Goal: Task Accomplishment & Management: Manage account settings

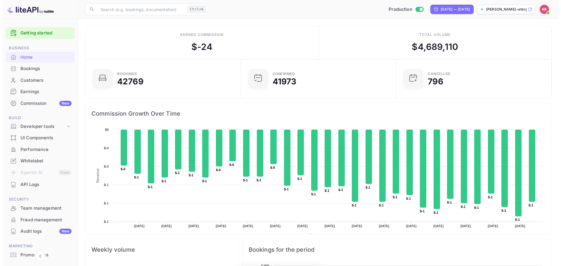
scroll to position [91, 147]
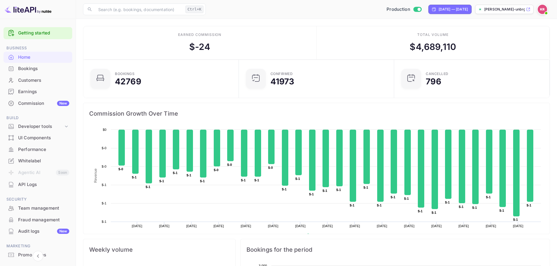
click at [24, 73] on div "Bookings" at bounding box center [38, 68] width 69 height 11
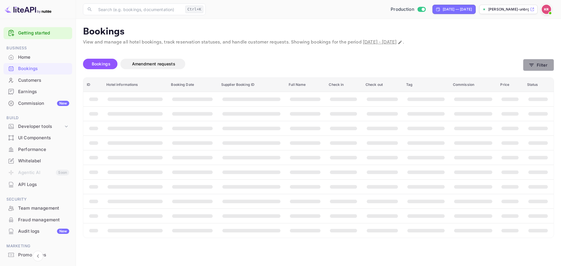
click at [545, 65] on button "Filter" at bounding box center [538, 65] width 31 height 12
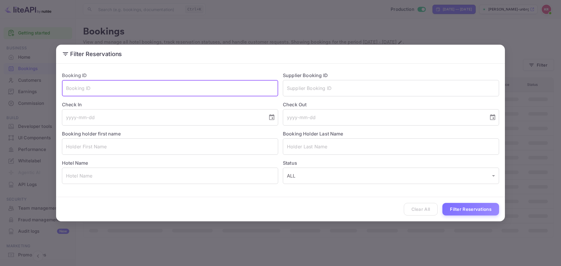
click at [135, 89] on input "text" at bounding box center [170, 88] width 216 height 16
paste input "7Nh1OlHKI"
type input "7Nh1OlHKI"
click at [470, 211] on button "Filter Reservations" at bounding box center [471, 209] width 57 height 13
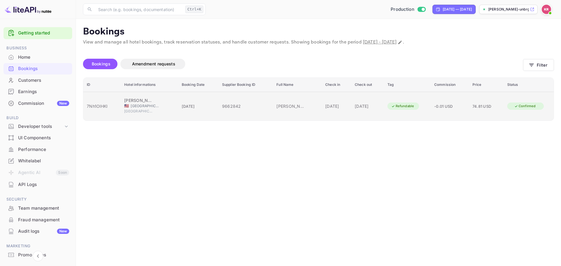
click at [239, 108] on div "9662842" at bounding box center [245, 106] width 47 height 6
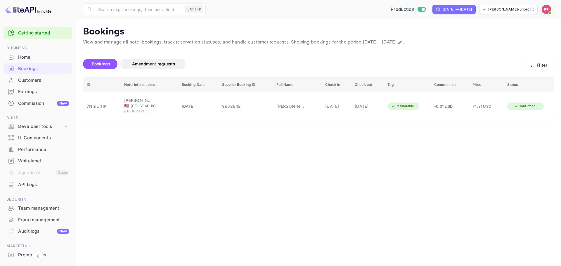
scroll to position [83, 0]
click at [382, 135] on div at bounding box center [280, 133] width 561 height 266
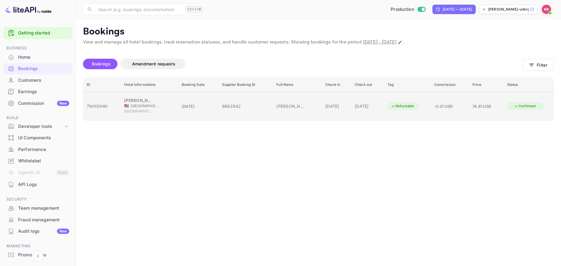
click at [180, 110] on td "[DATE]" at bounding box center [198, 106] width 40 height 29
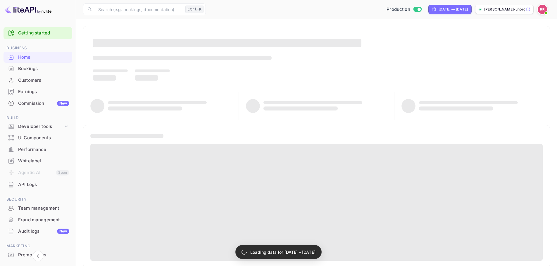
drag, startPoint x: 0, startPoint y: 0, endPoint x: 49, endPoint y: 66, distance: 82.4
click at [49, 66] on div "Bookings" at bounding box center [43, 68] width 51 height 7
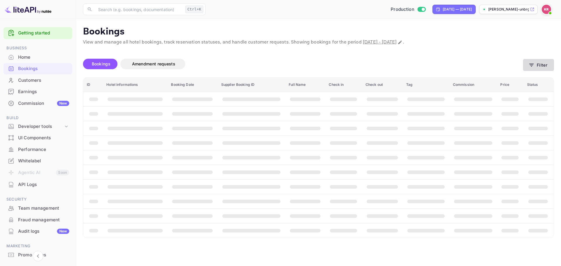
click at [535, 64] on button "Filter" at bounding box center [538, 65] width 31 height 12
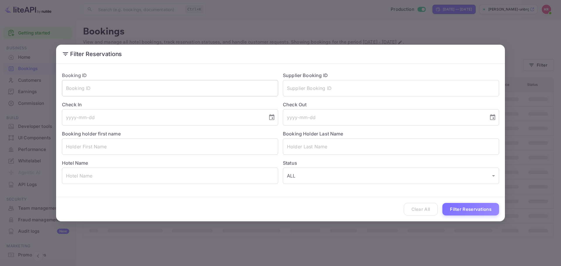
click at [123, 85] on input "text" at bounding box center [170, 88] width 216 height 16
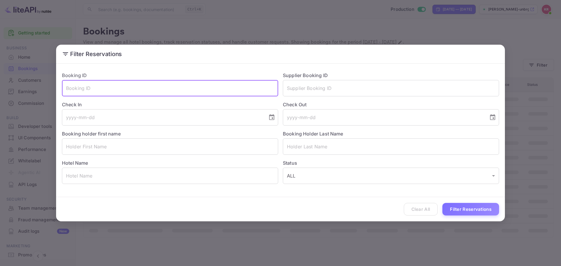
paste input "Wpi96s5T4"
type input "Wpi96s5T4"
click at [476, 209] on button "Filter Reservations" at bounding box center [471, 209] width 57 height 13
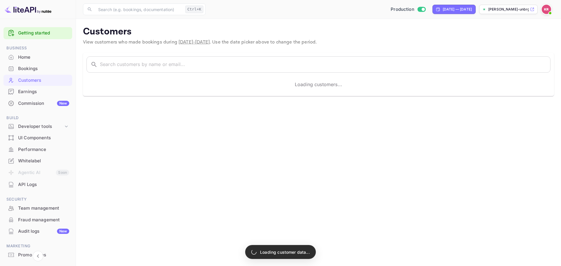
click at [26, 72] on div "Bookings" at bounding box center [43, 68] width 51 height 7
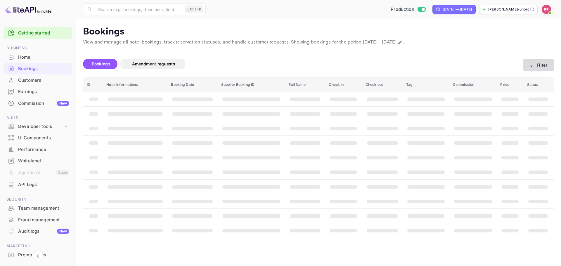
click at [533, 62] on icon "button" at bounding box center [532, 65] width 6 height 6
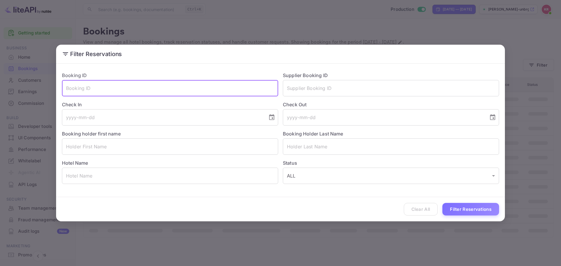
click at [141, 91] on input "text" at bounding box center [170, 88] width 216 height 16
paste input "7Nh1OlHKI"
type input "7Nh1OlHKI"
click at [480, 204] on button "Filter Reservations" at bounding box center [471, 209] width 57 height 13
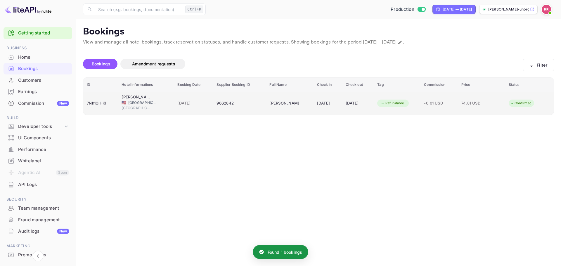
click at [223, 105] on div "9662842" at bounding box center [240, 103] width 46 height 9
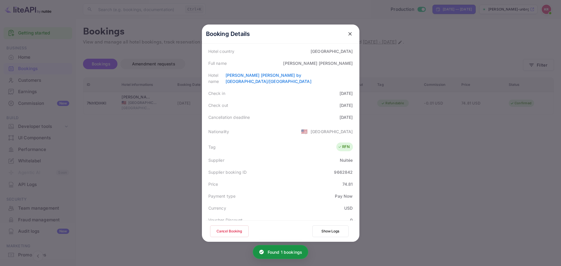
scroll to position [88, 0]
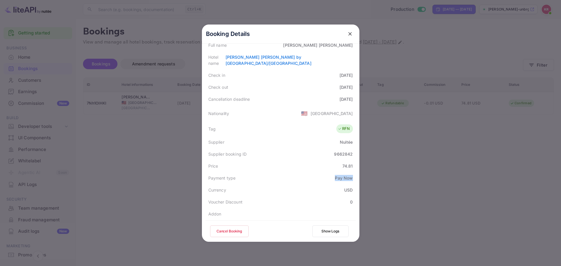
drag, startPoint x: 328, startPoint y: 171, endPoint x: 352, endPoint y: 176, distance: 25.1
click at [352, 176] on div "Payment type Pay Now" at bounding box center [281, 178] width 151 height 12
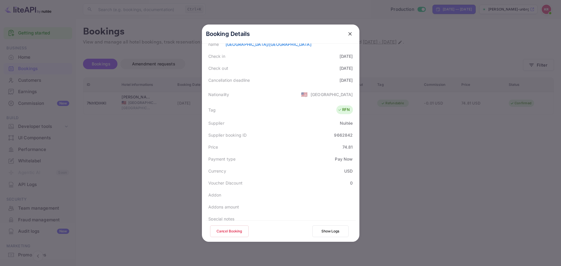
scroll to position [117, 0]
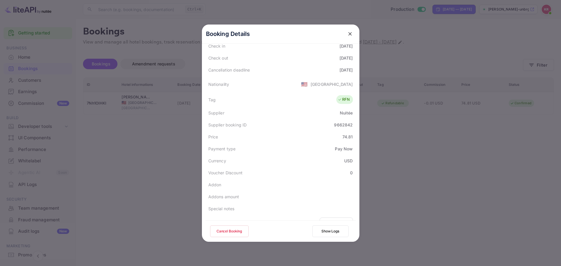
drag, startPoint x: 332, startPoint y: 142, endPoint x: 327, endPoint y: 141, distance: 5.0
click at [327, 143] on div "Payment type Pay Now" at bounding box center [281, 149] width 151 height 12
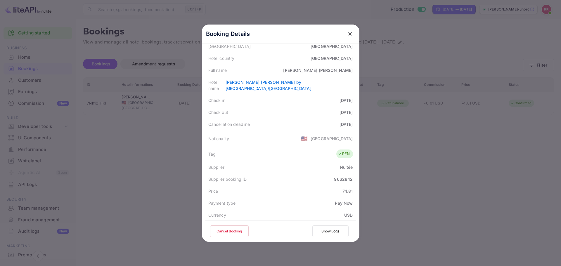
scroll to position [54, 0]
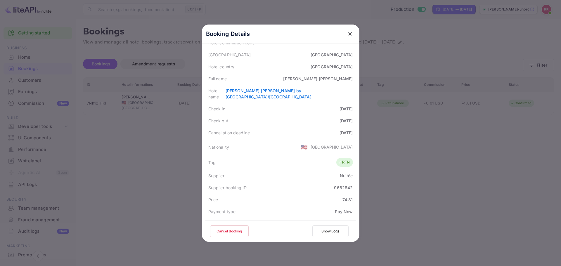
drag, startPoint x: 352, startPoint y: 126, endPoint x: 327, endPoint y: 125, distance: 24.9
click at [327, 127] on div "Cancellation deadline [DATE]" at bounding box center [281, 133] width 151 height 12
click at [335, 144] on div "[GEOGRAPHIC_DATA]" at bounding box center [332, 147] width 42 height 6
click at [240, 228] on button "Cancel Booking" at bounding box center [229, 232] width 39 height 12
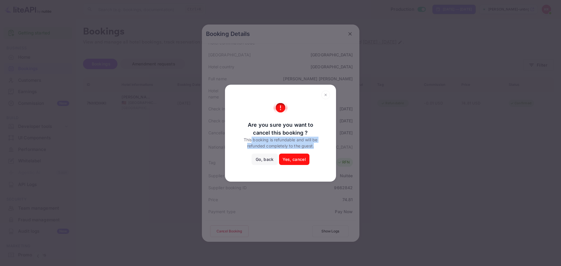
drag, startPoint x: 260, startPoint y: 139, endPoint x: 326, endPoint y: 149, distance: 66.1
click at [326, 149] on div "Are you sure you want to cancel this booking ? This booking is refundable and w…" at bounding box center [280, 133] width 99 height 65
click at [307, 160] on button "Yes, cancel" at bounding box center [294, 160] width 30 height 12
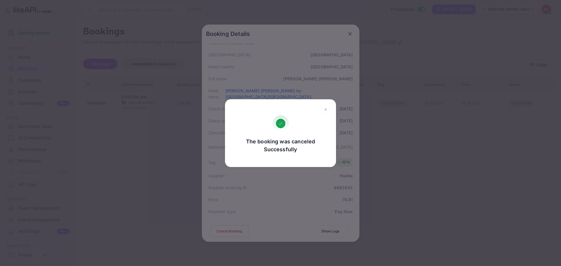
click at [296, 185] on div "The booking was canceled Successfully Go, back Yes, cancel" at bounding box center [280, 133] width 561 height 266
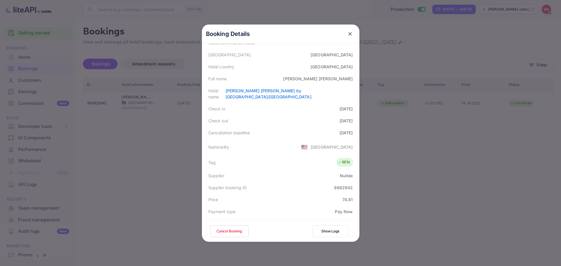
click at [347, 35] on icon "close" at bounding box center [350, 34] width 6 height 6
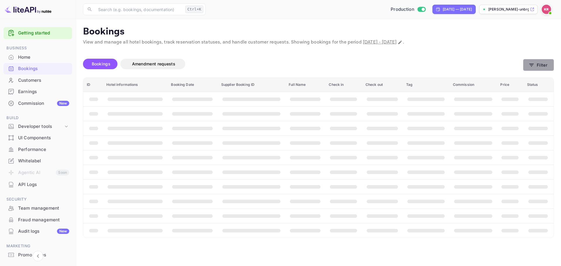
click at [544, 65] on button "Filter" at bounding box center [538, 65] width 31 height 12
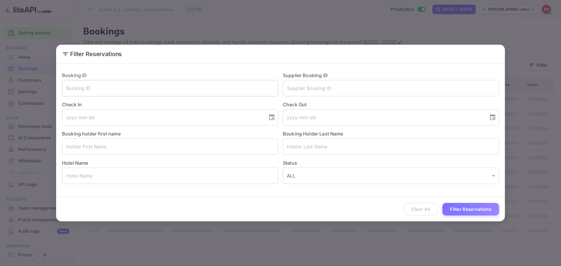
click at [166, 89] on input "text" at bounding box center [170, 88] width 216 height 16
paste input "7Nh1OlHKI"
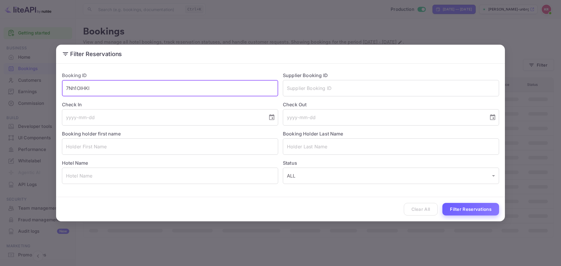
type input "7Nh1OlHKI"
click at [478, 211] on button "Filter Reservations" at bounding box center [471, 209] width 57 height 13
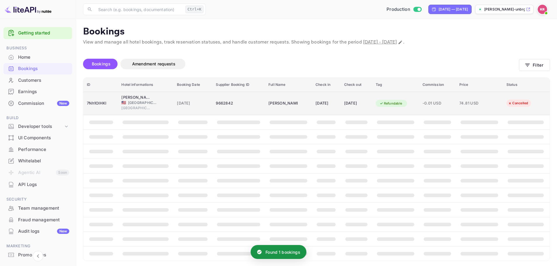
click at [173, 109] on td "[DATE]" at bounding box center [192, 103] width 39 height 23
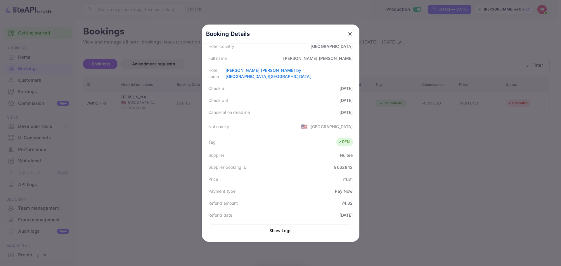
scroll to position [117, 0]
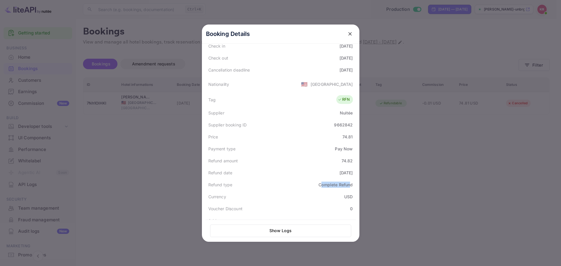
drag, startPoint x: 318, startPoint y: 177, endPoint x: 350, endPoint y: 177, distance: 31.3
click at [348, 182] on div "Complete Refund" at bounding box center [336, 185] width 34 height 6
click at [352, 179] on div "Refund type Complete Refund" at bounding box center [281, 185] width 151 height 12
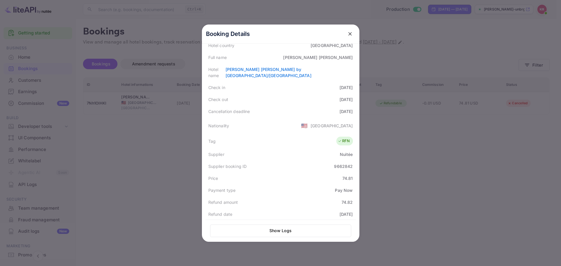
scroll to position [86, 0]
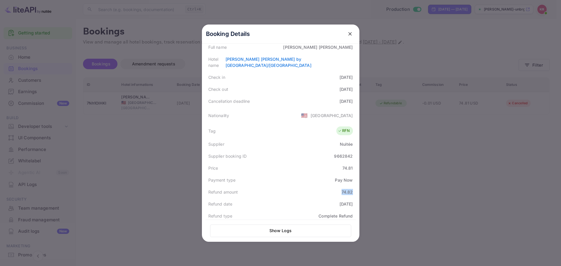
drag, startPoint x: 339, startPoint y: 185, endPoint x: 360, endPoint y: 186, distance: 21.1
click at [360, 186] on div "Booking Details Summary Timeline Message log Status CANCELLED Booking ID 7Nh1Ol…" at bounding box center [281, 134] width 158 height 218
click at [357, 189] on div "Booking Details Summary Timeline Message log Status CANCELLED Booking ID 7Nh1Ol…" at bounding box center [281, 134] width 158 height 218
drag, startPoint x: 79, startPoint y: 132, endPoint x: 83, endPoint y: 50, distance: 82.3
click at [79, 132] on div at bounding box center [280, 133] width 561 height 266
